Goal: Complete application form

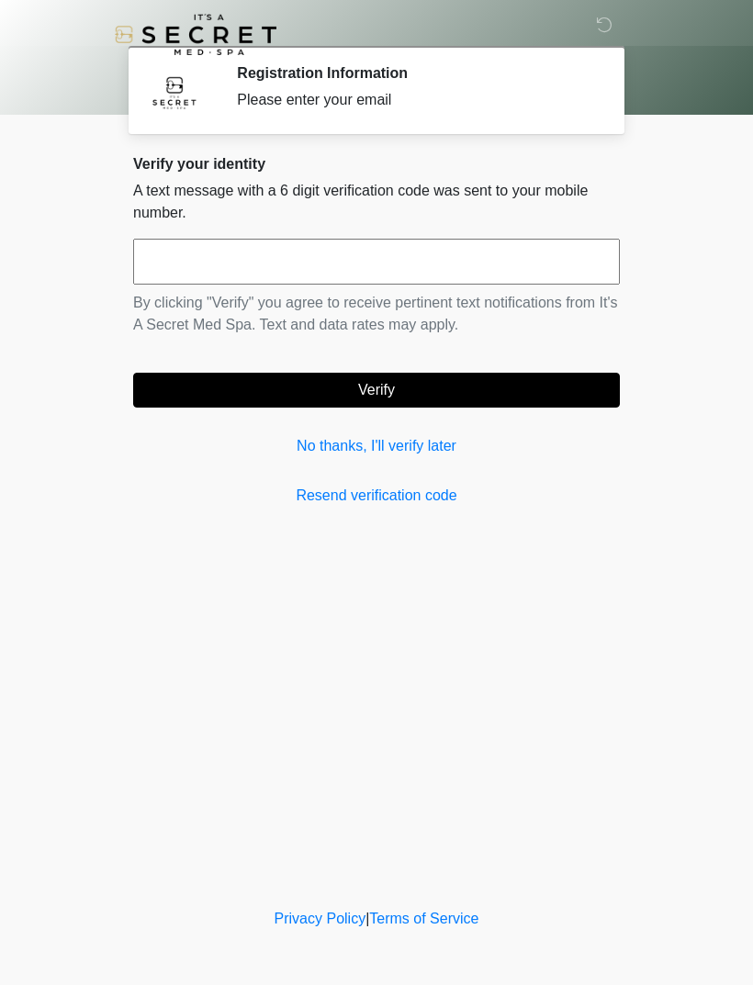
click at [167, 262] on input "text" at bounding box center [376, 262] width 486 height 46
type input "******"
click at [498, 385] on button "Verify" at bounding box center [376, 390] width 486 height 35
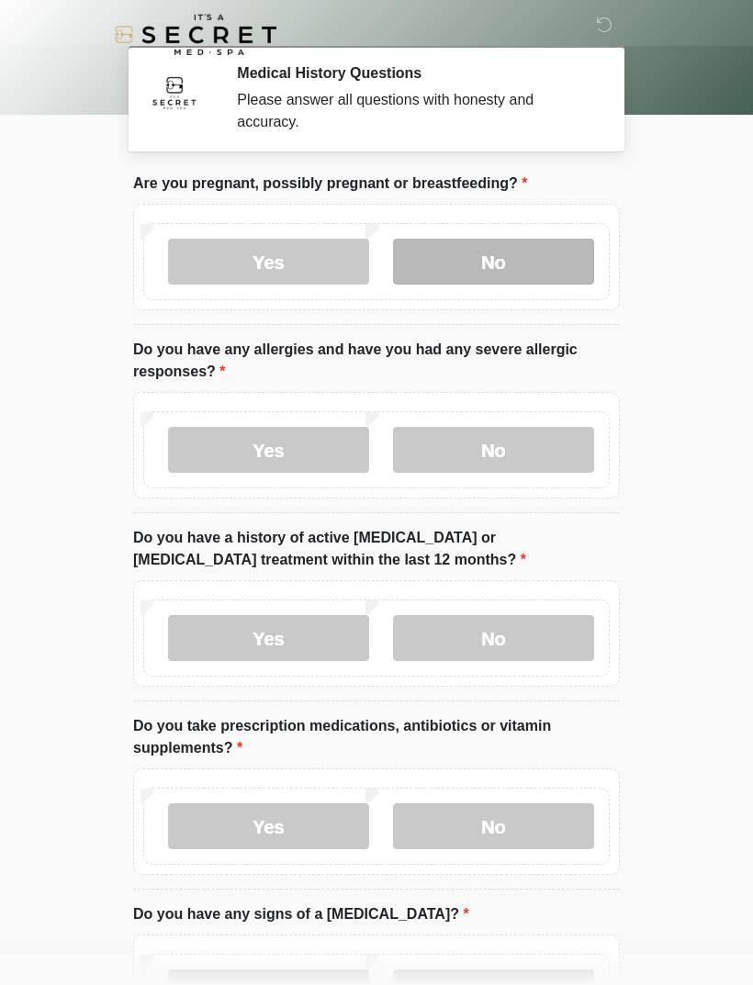
click at [529, 266] on label "No" at bounding box center [493, 262] width 201 height 46
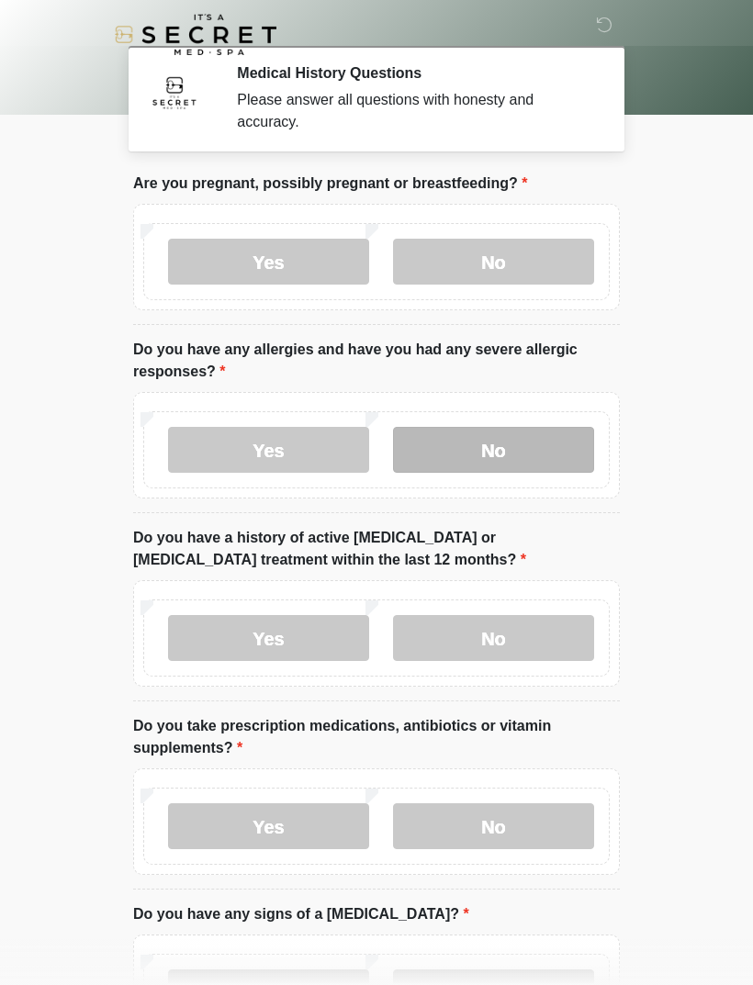
click at [520, 440] on label "No" at bounding box center [493, 450] width 201 height 46
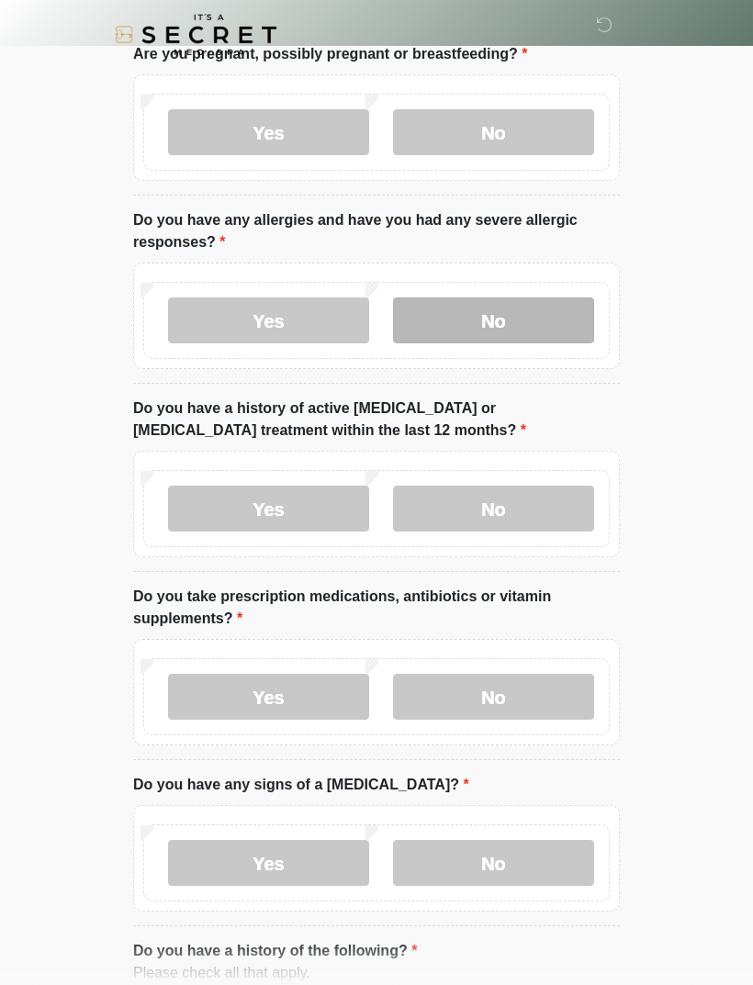
scroll to position [131, 0]
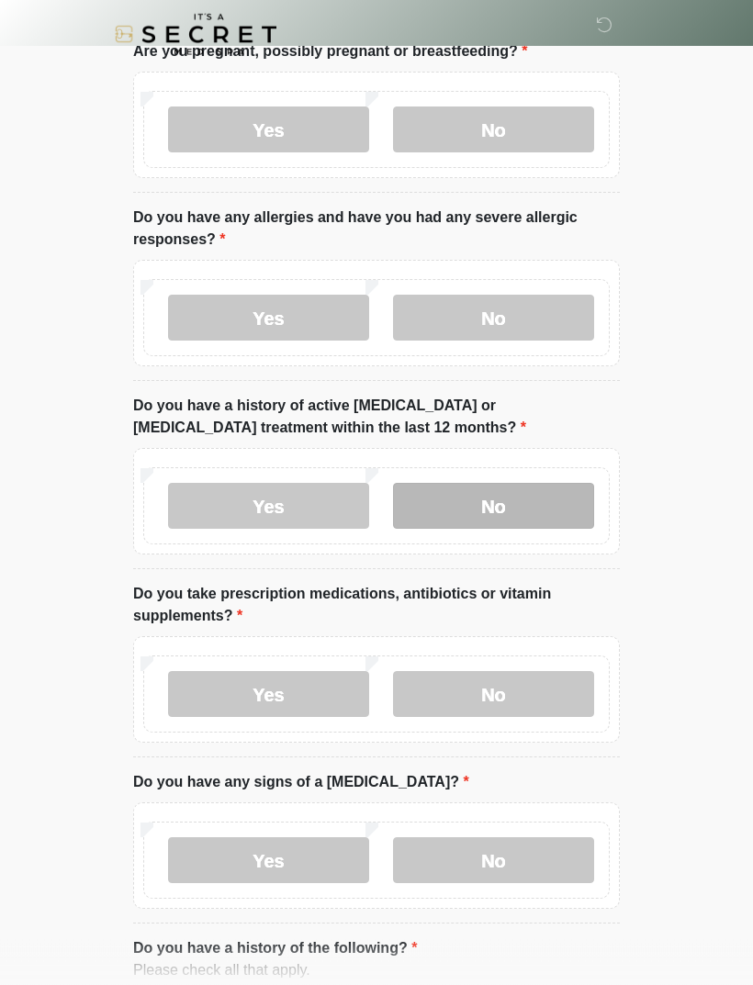
click at [540, 500] on label "No" at bounding box center [493, 507] width 201 height 46
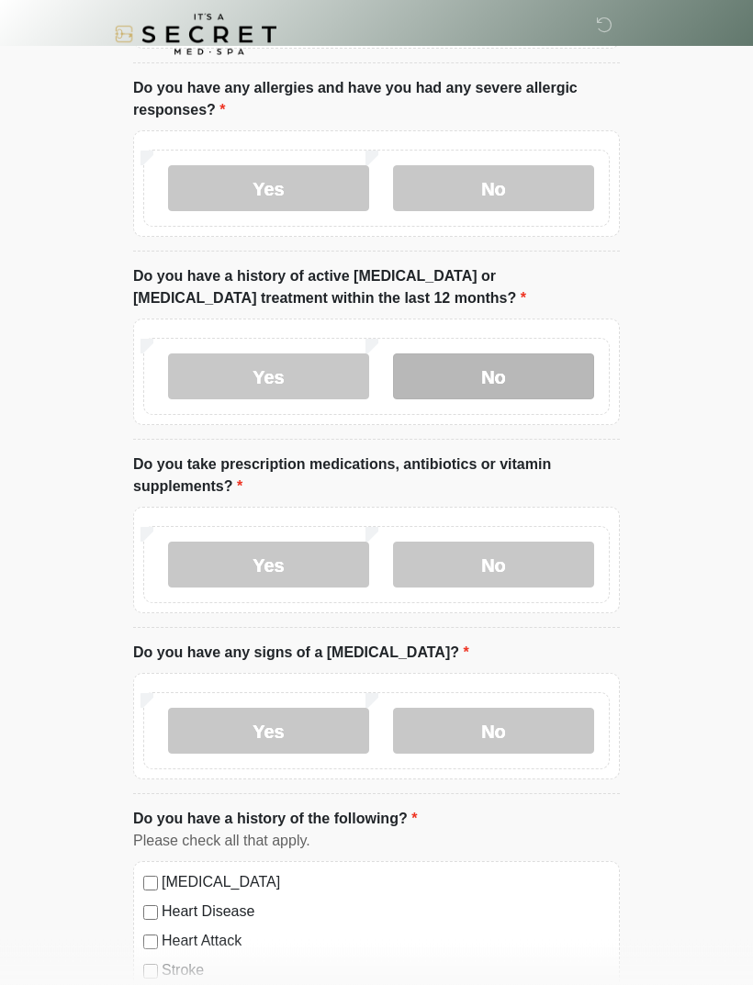
scroll to position [262, 0]
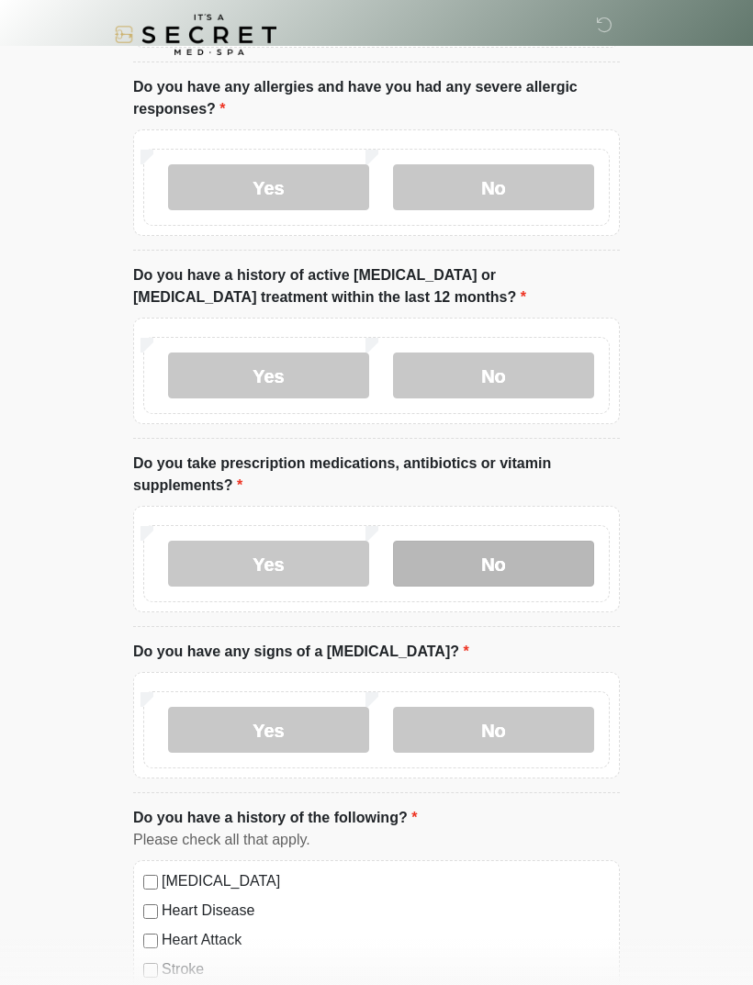
click at [533, 552] on label "No" at bounding box center [493, 564] width 201 height 46
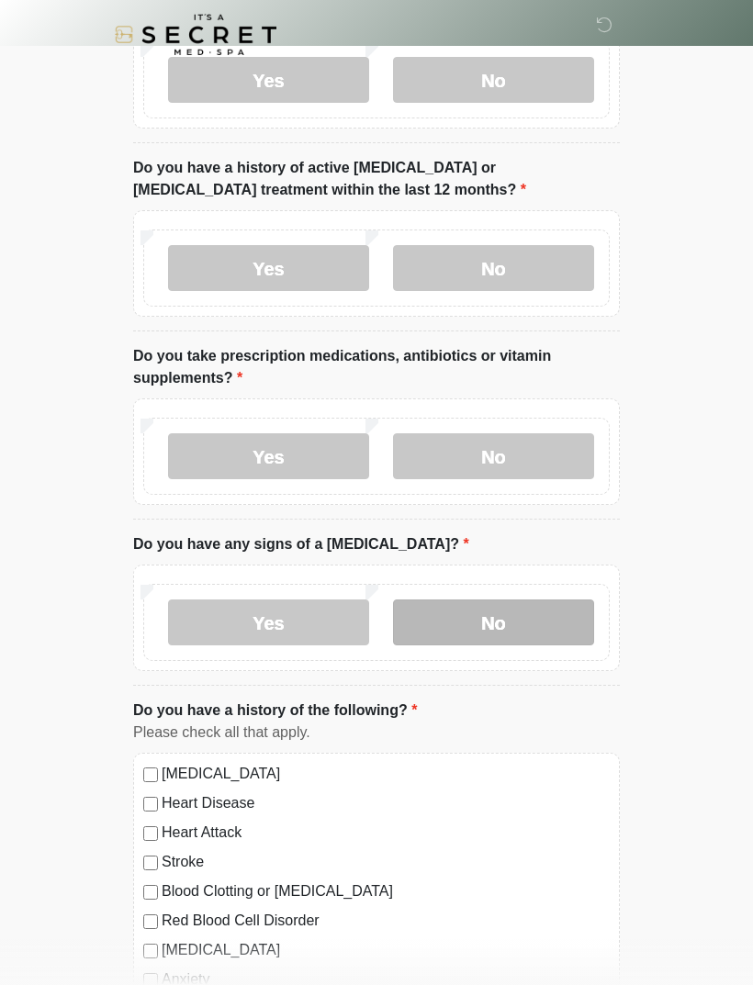
click at [516, 620] on label "No" at bounding box center [493, 622] width 201 height 46
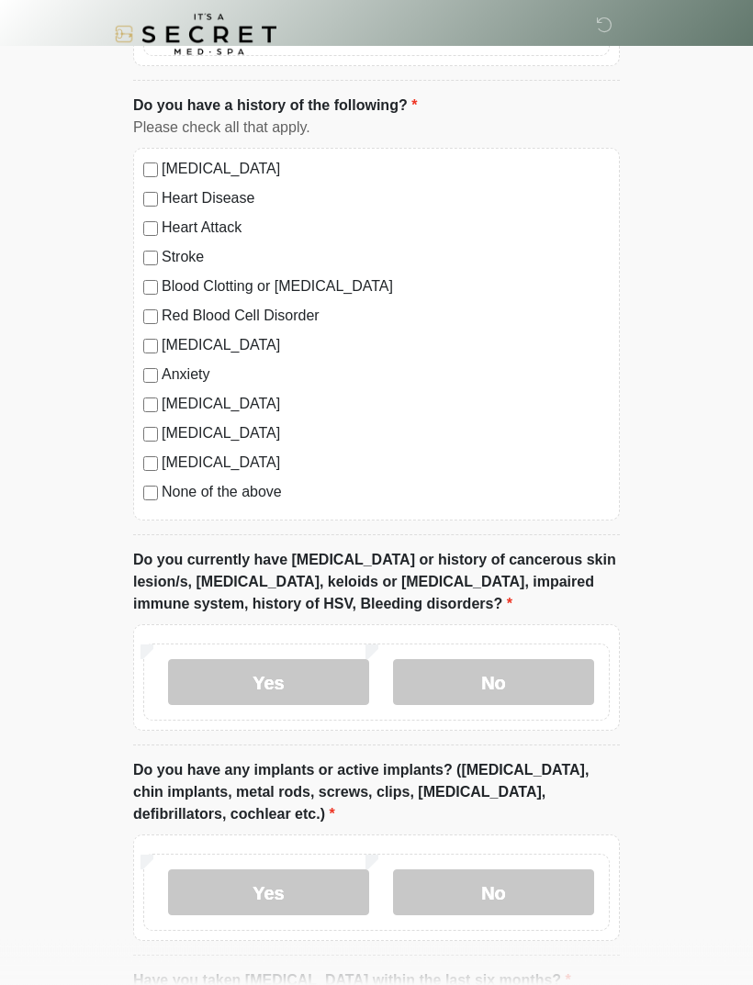
scroll to position [975, 0]
click at [525, 681] on label "No" at bounding box center [493, 682] width 201 height 46
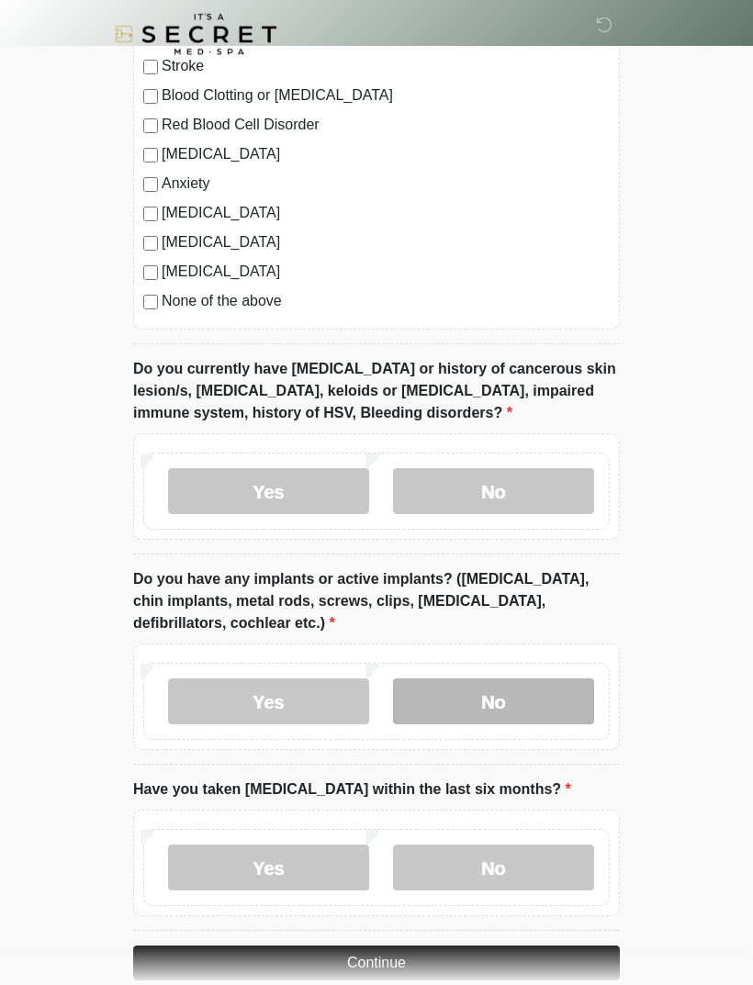
click at [531, 690] on label "No" at bounding box center [493, 702] width 201 height 46
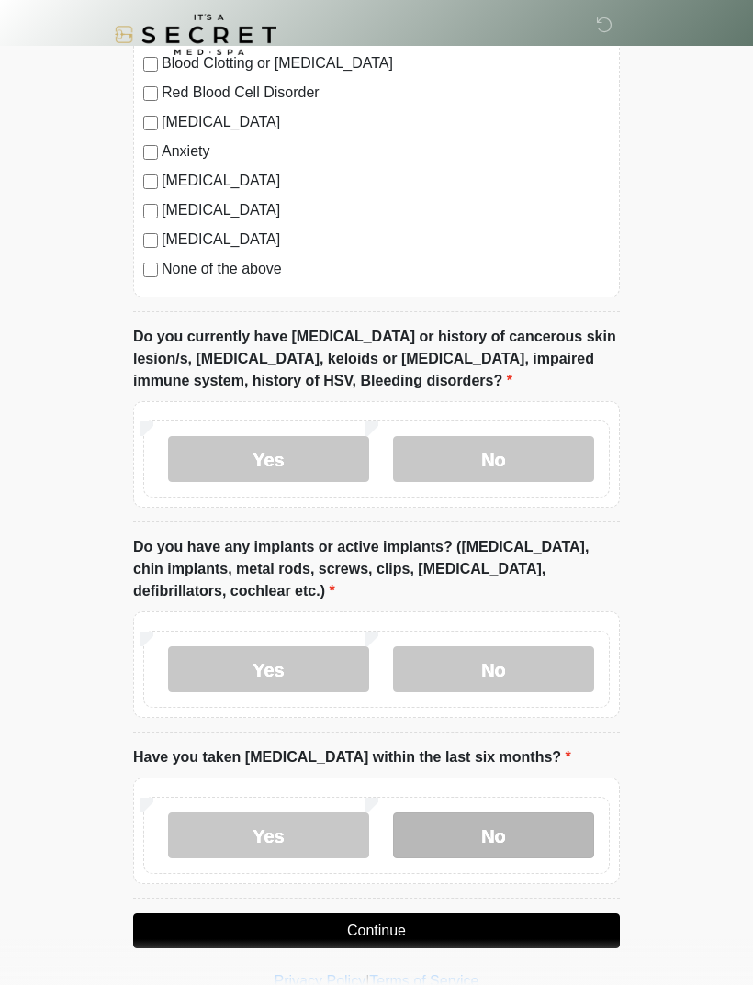
click at [501, 831] on label "No" at bounding box center [493, 835] width 201 height 46
click at [485, 920] on button "Continue" at bounding box center [376, 930] width 486 height 35
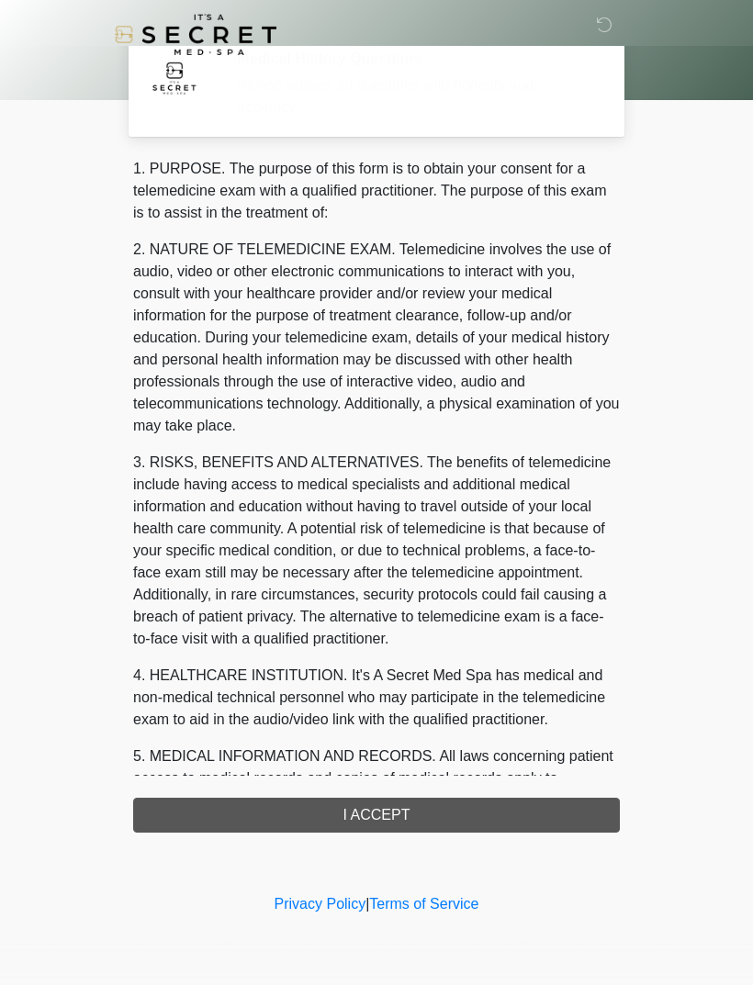
scroll to position [0, 0]
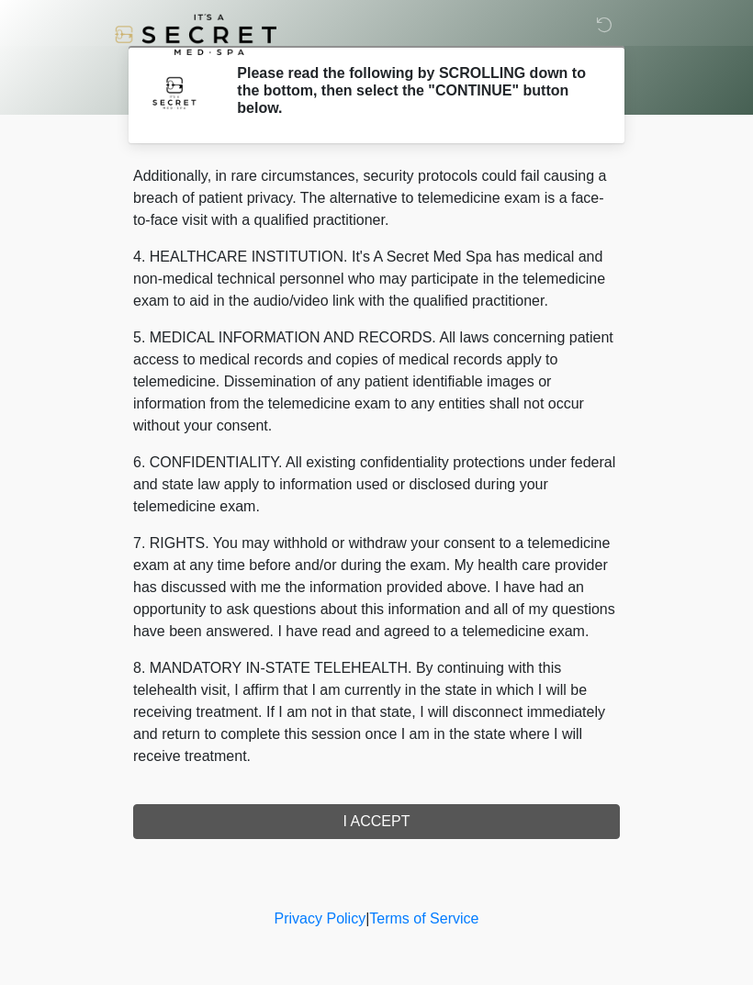
click at [500, 816] on button "I ACCEPT" at bounding box center [376, 821] width 486 height 35
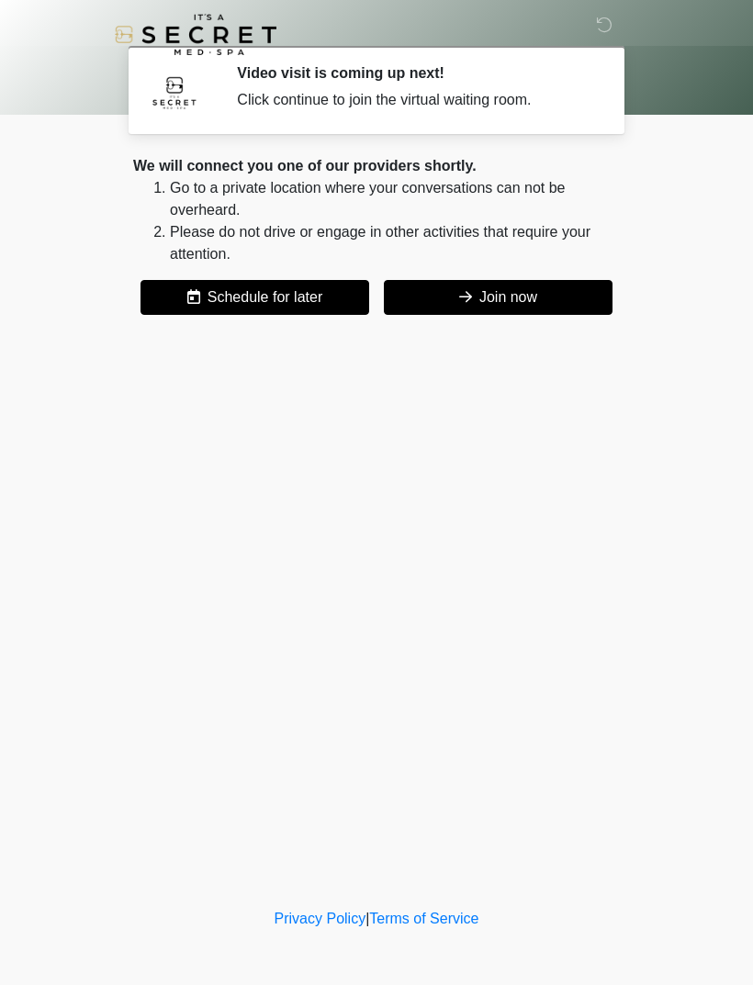
click at [521, 292] on button "Join now" at bounding box center [498, 297] width 229 height 35
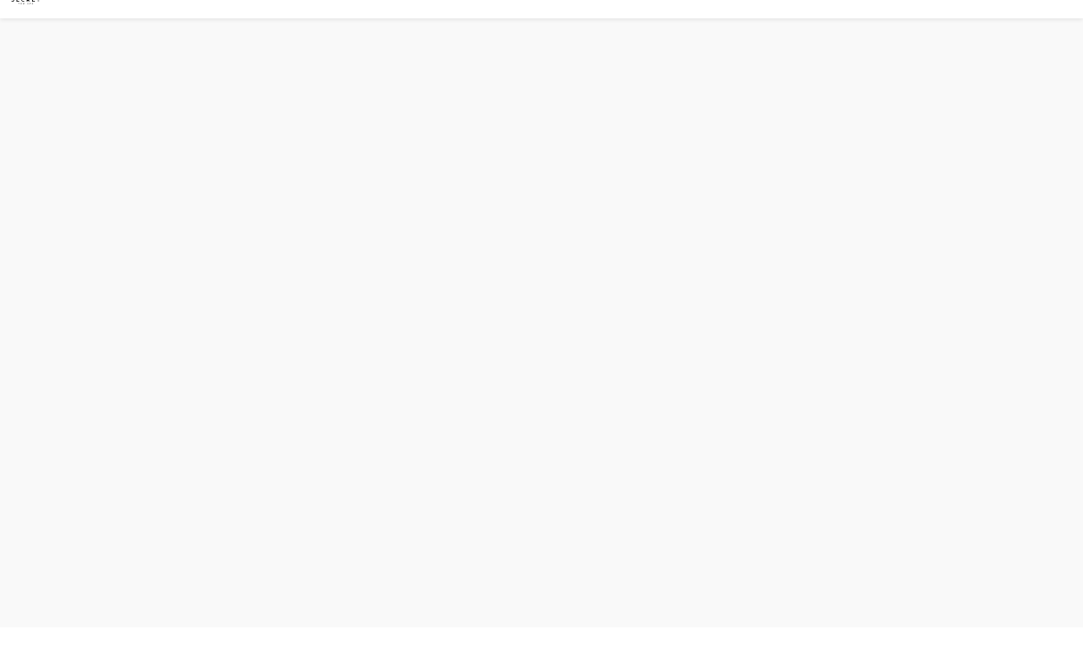
scroll to position [6, 0]
